Goal: Find specific page/section

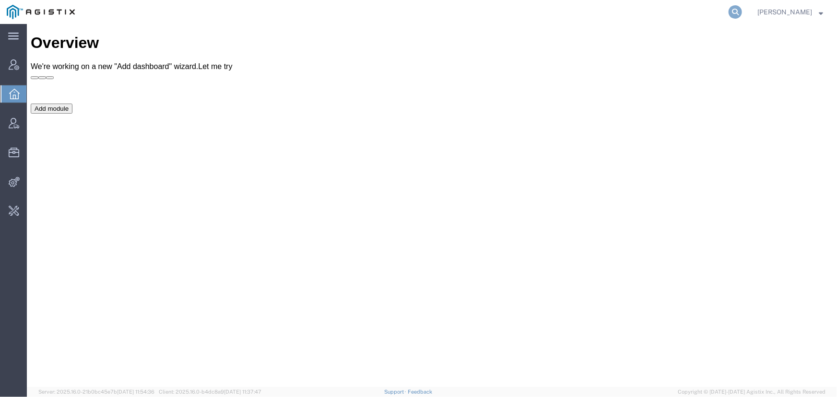
click at [734, 10] on icon at bounding box center [734, 11] width 13 height 13
click at [464, 14] on input "search" at bounding box center [583, 11] width 292 height 23
paste input "DCI-25227-199506"
type input "DCI-25227-199506"
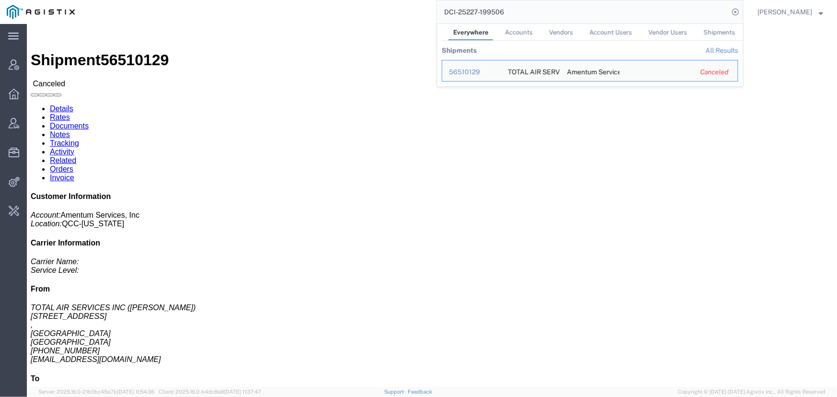
click at [771, 10] on span "[PERSON_NAME]" at bounding box center [784, 12] width 55 height 11
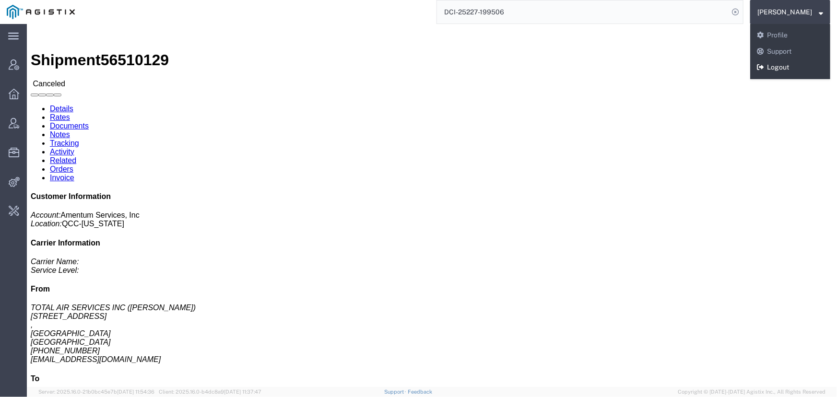
click at [777, 69] on link "Logout" at bounding box center [790, 67] width 80 height 16
